Goal: Check status

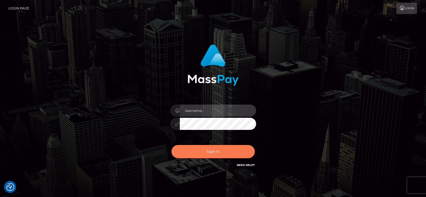
type input "Nocelyn.xcite"
click at [241, 148] on button "Sign in" at bounding box center [213, 151] width 83 height 13
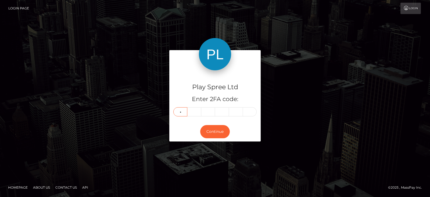
type input "0"
type input "3"
type input "9"
type input "8"
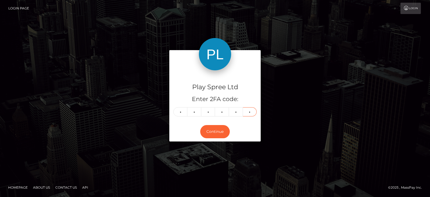
type input "4"
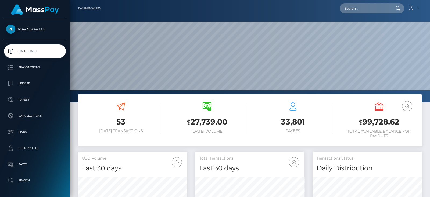
scroll to position [96, 109]
click at [389, 118] on h3 "$ 99,728.62" at bounding box center [379, 121] width 78 height 11
copy h3 "99,728.62"
